Goal: Information Seeking & Learning: Learn about a topic

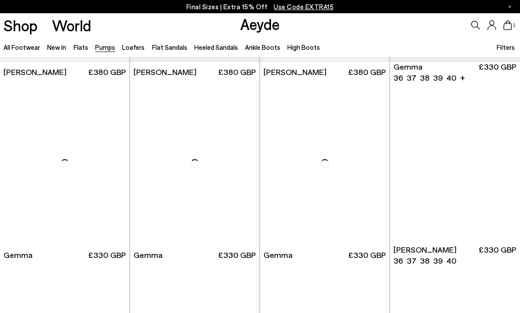
scroll to position [1649, 0]
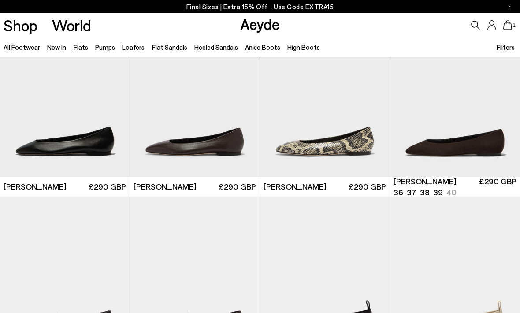
scroll to position [43, 0]
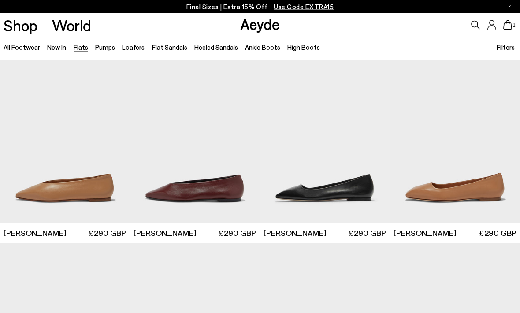
scroll to position [2213, 0]
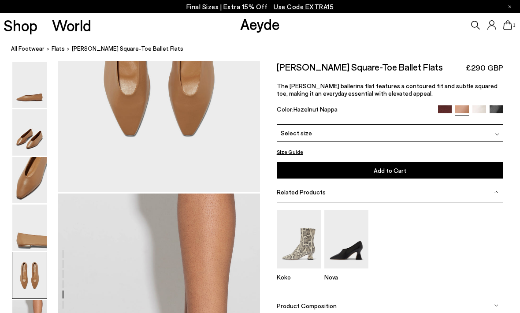
scroll to position [1201, 0]
